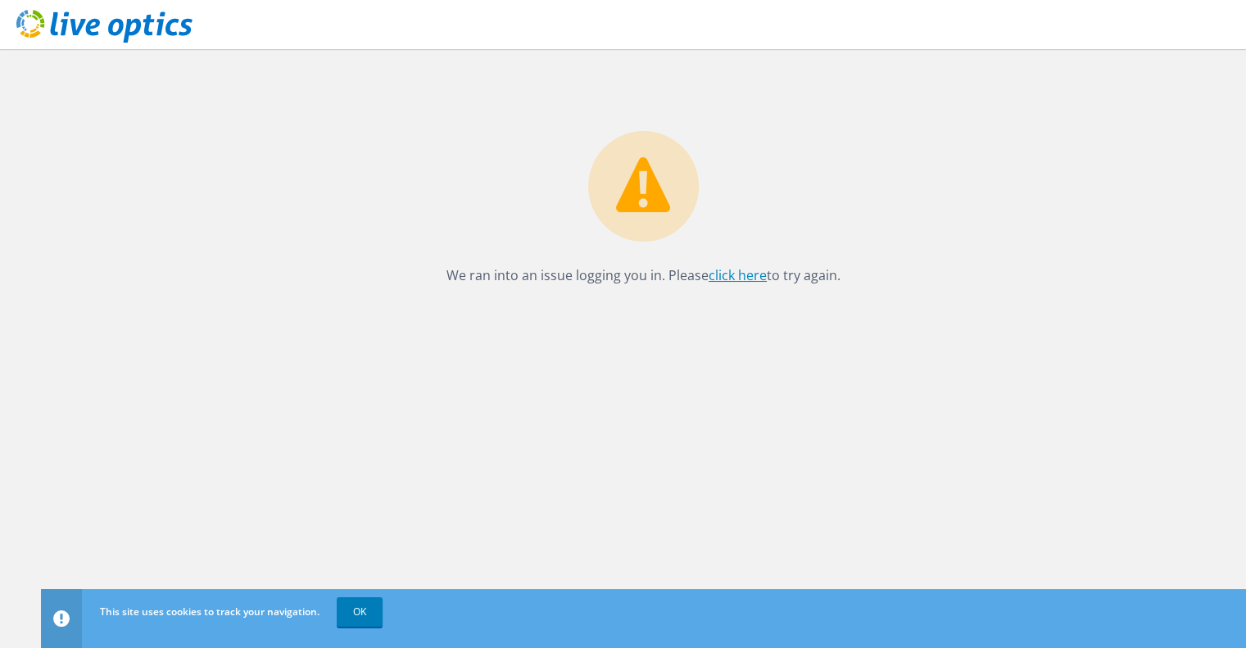
click at [732, 278] on link "click here" at bounding box center [738, 275] width 58 height 18
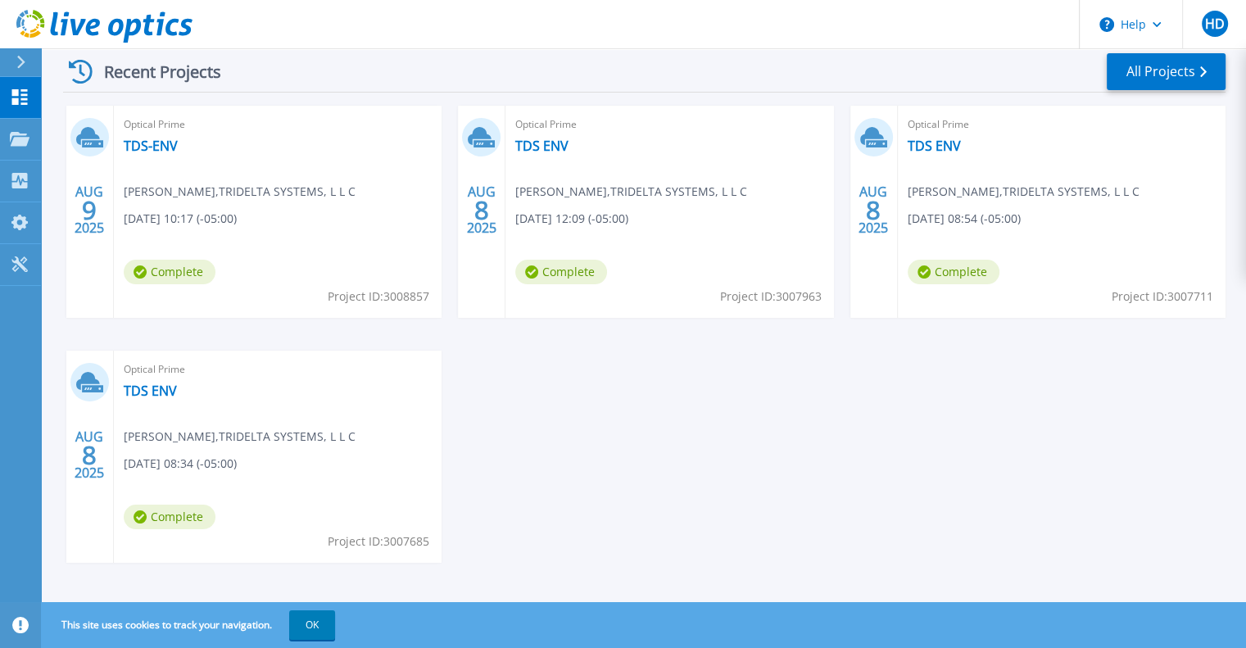
scroll to position [244, 0]
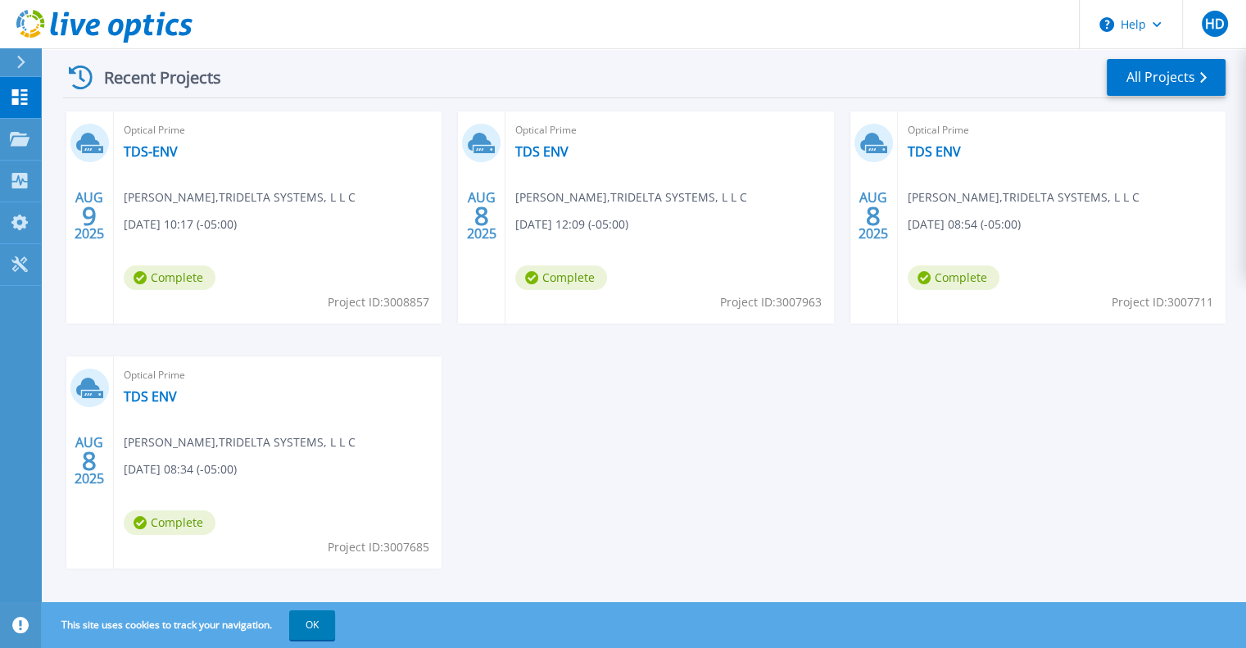
click at [237, 218] on span "[DATE] 12:09 (-05:00)" at bounding box center [180, 224] width 113 height 18
drag, startPoint x: 536, startPoint y: 156, endPoint x: 665, endPoint y: 75, distance: 152.7
click at [665, 75] on div "Recent Projects All Projects" at bounding box center [644, 77] width 1162 height 41
click at [1168, 68] on link "All Projects" at bounding box center [1166, 77] width 119 height 37
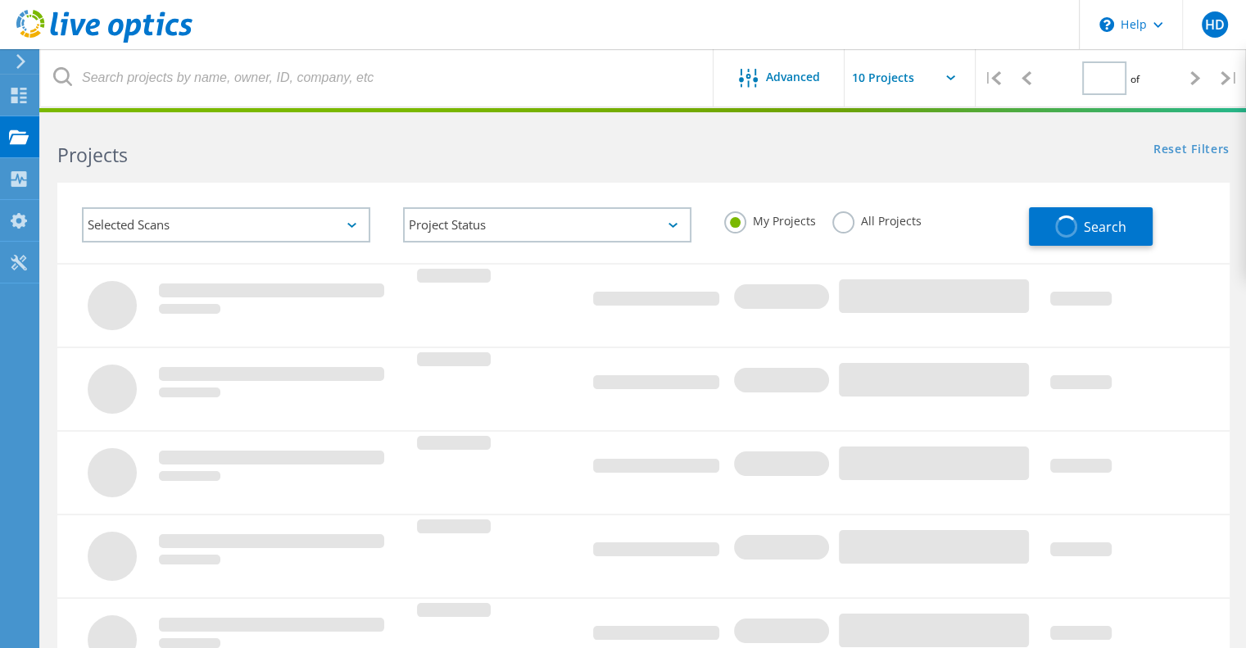
type input "1"
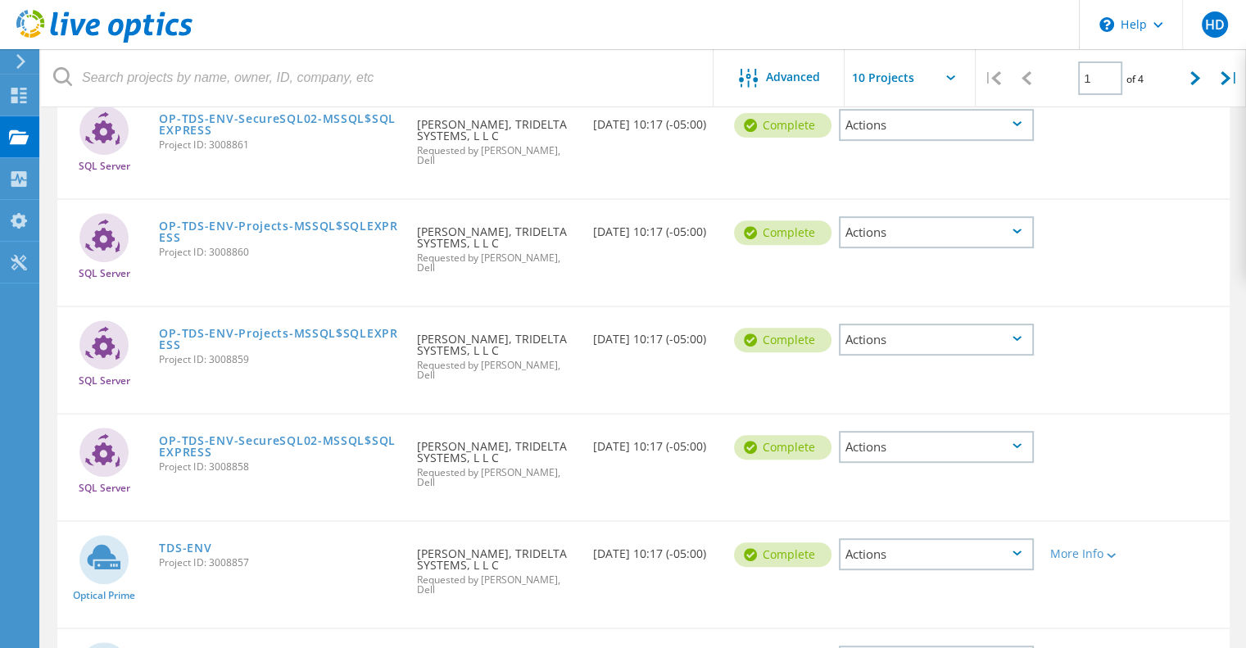
scroll to position [640, 0]
click at [1016, 647] on icon at bounding box center [1016, 659] width 9 height 5
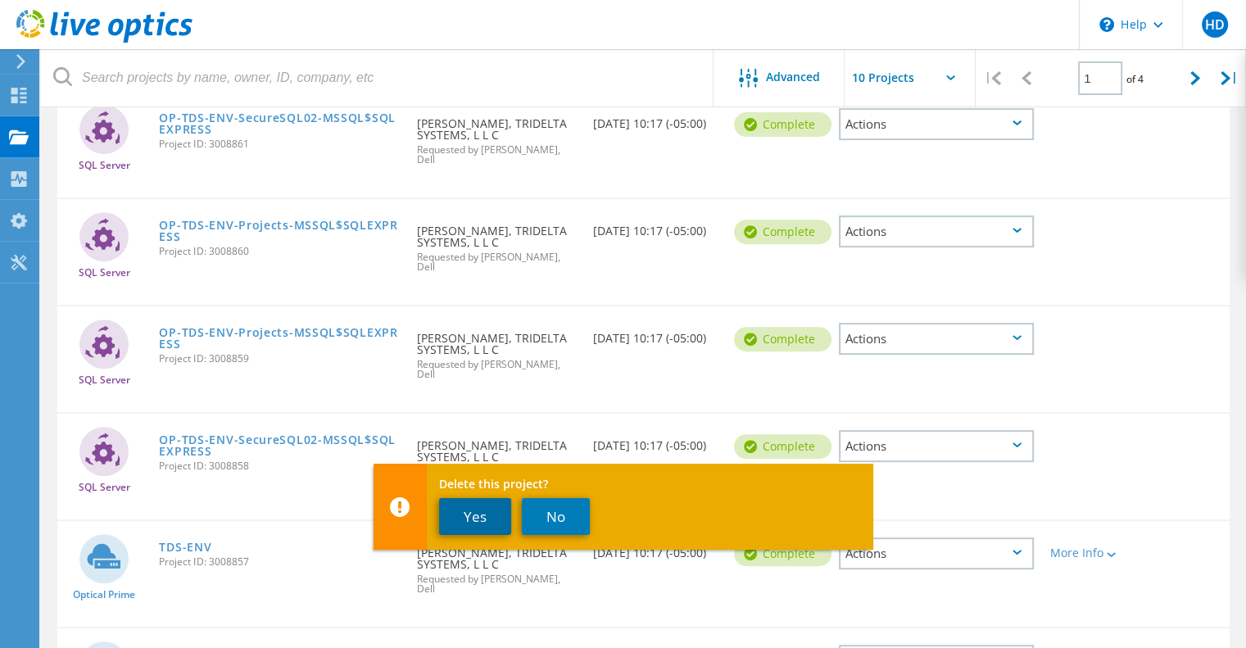
click at [469, 520] on button "Yes" at bounding box center [475, 516] width 72 height 37
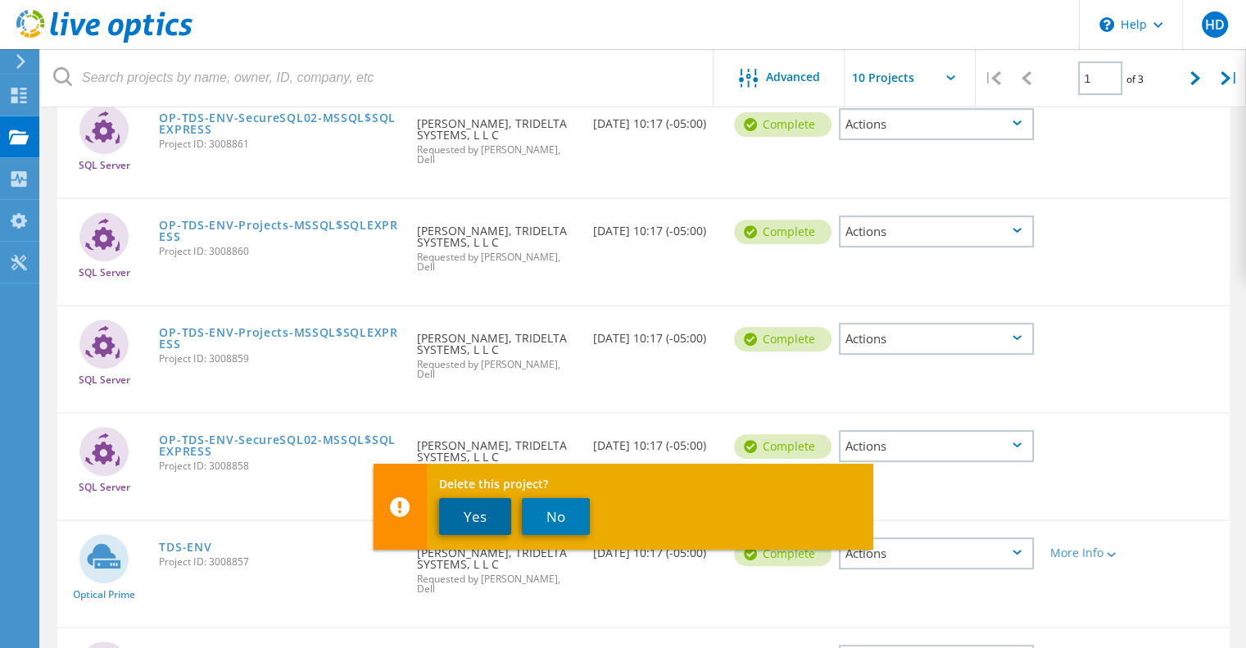
click at [478, 515] on button "Yes" at bounding box center [475, 516] width 72 height 37
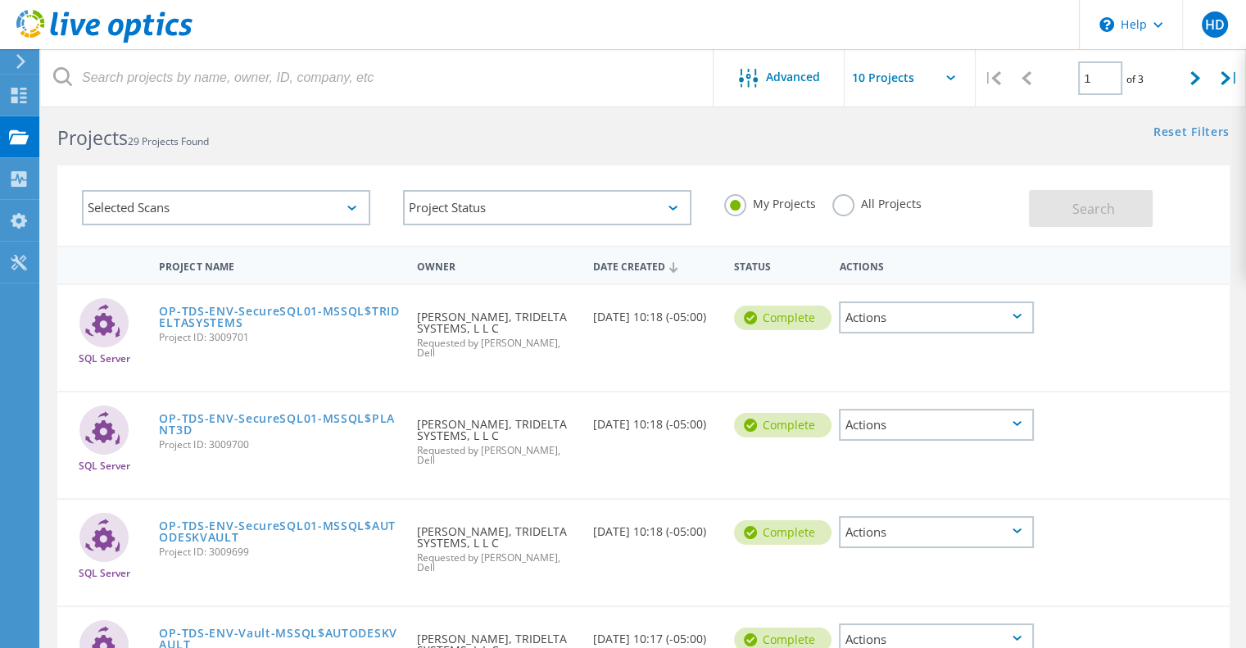
scroll to position [20, 0]
